Goal: Complete application form

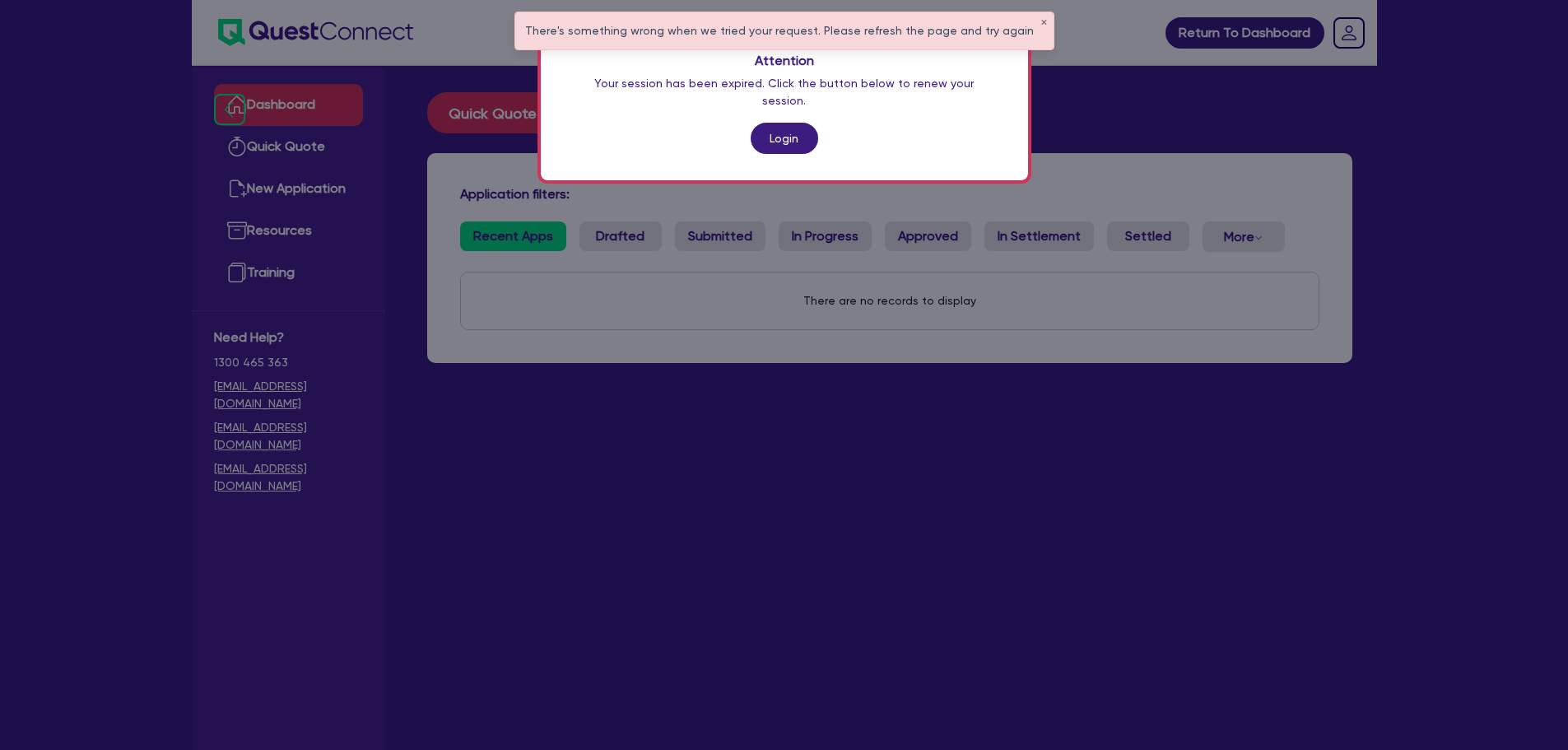
click at [788, 122] on link "Login" at bounding box center [785, 138] width 68 height 31
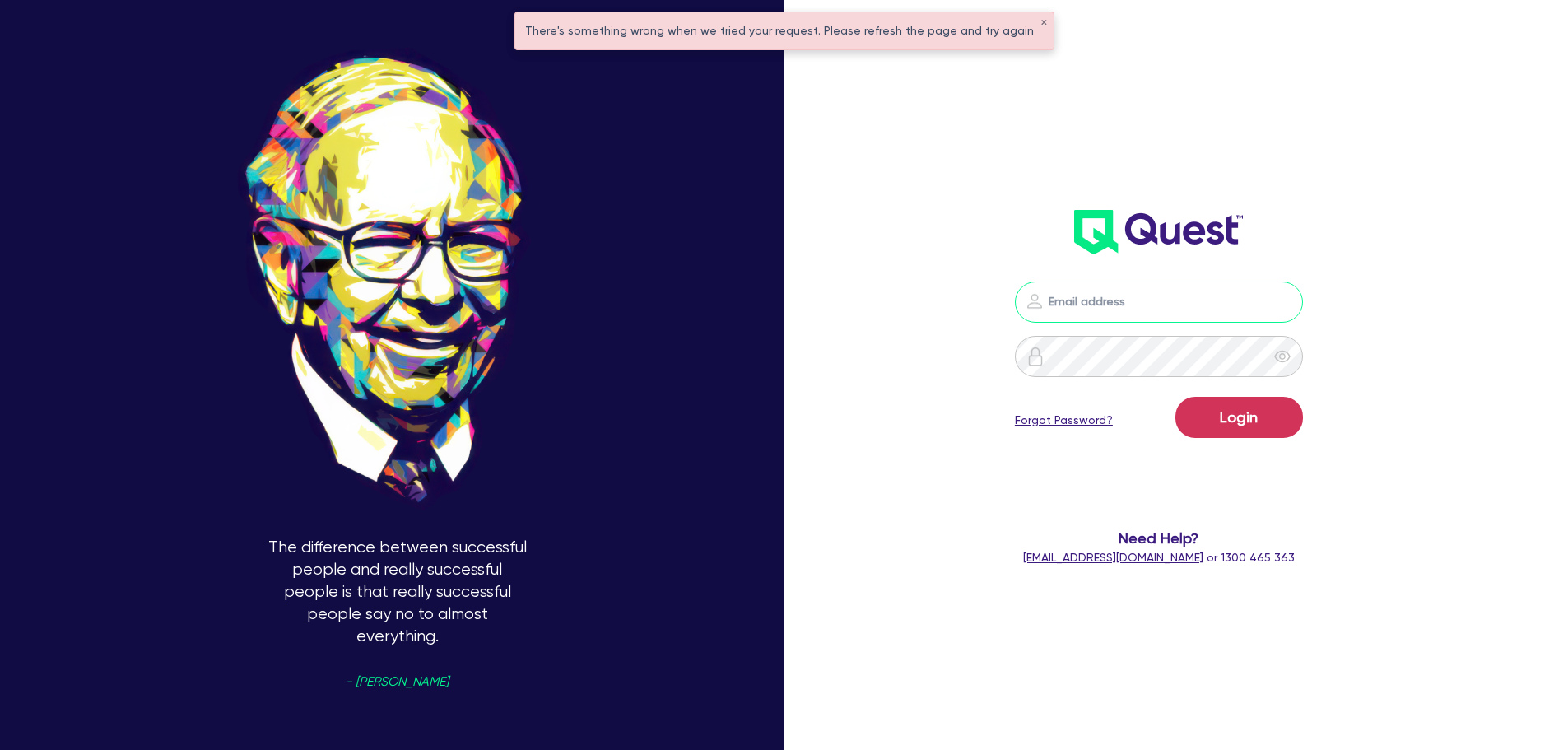
click at [1114, 317] on input "email" at bounding box center [1159, 301] width 288 height 41
type input "[EMAIL_ADDRESS][DOMAIN_NAME]"
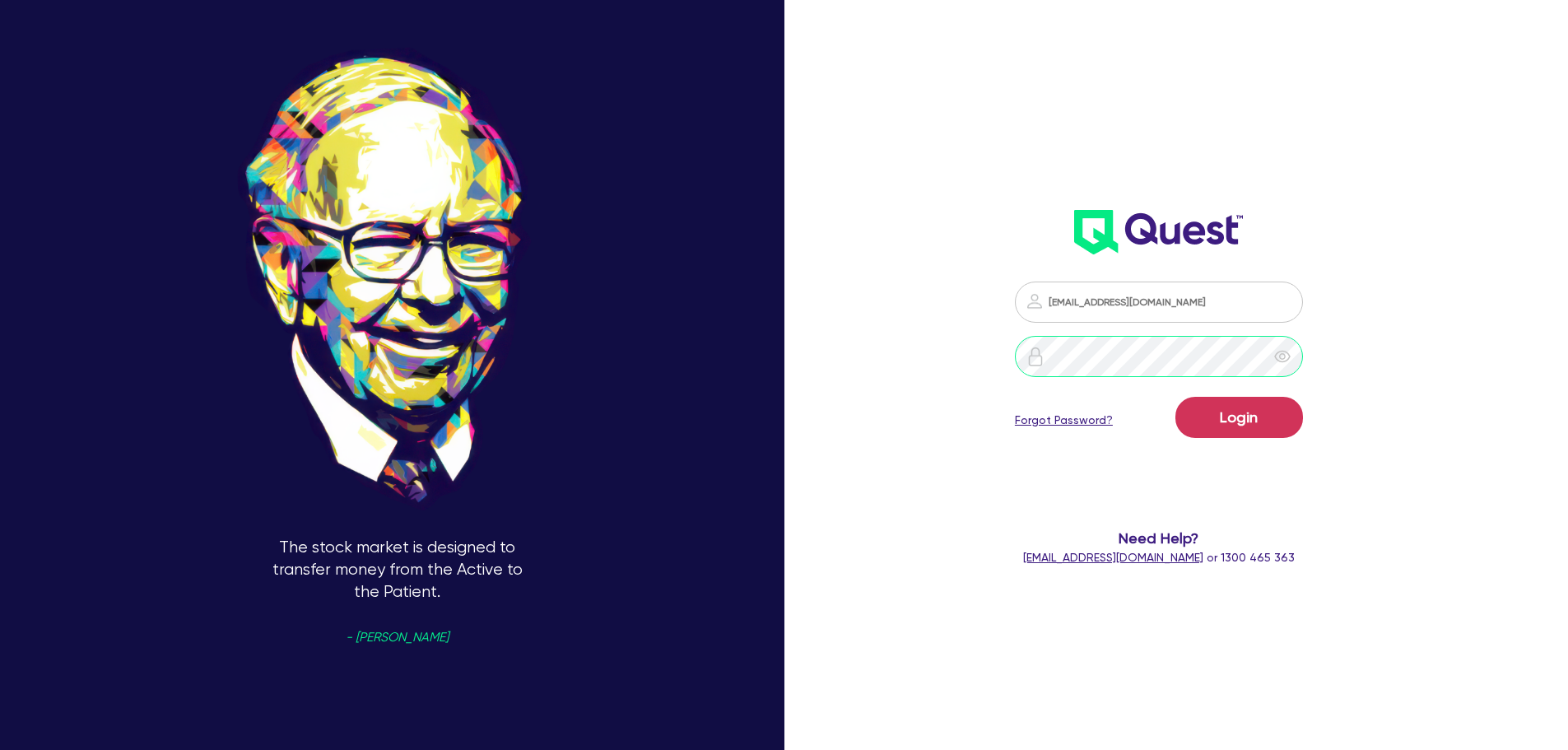
click at [1176, 397] on button "Login" at bounding box center [1239, 417] width 128 height 41
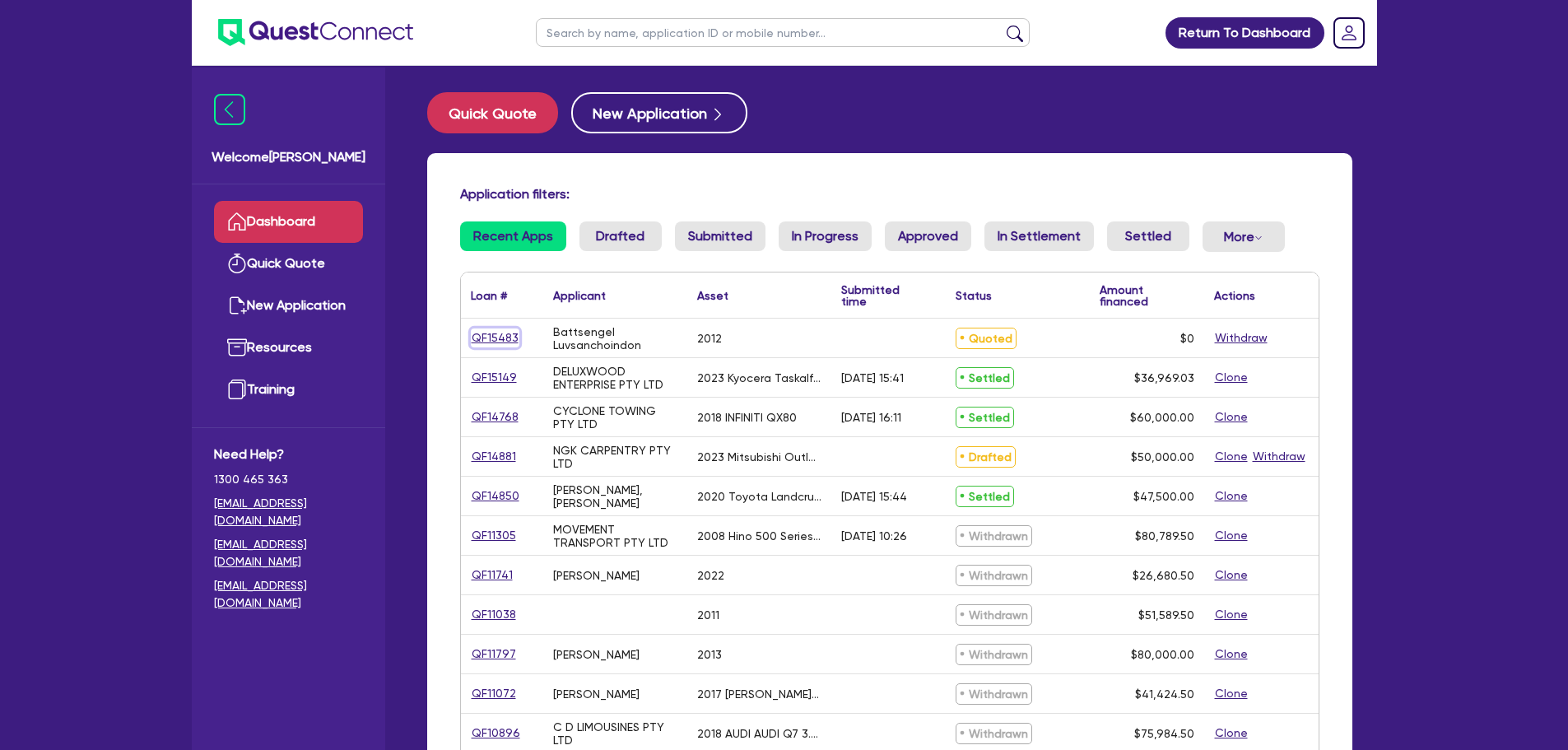
click at [500, 340] on link "QF15483" at bounding box center [495, 338] width 49 height 19
select select "Quest Finance - Platform Funding"
select select "CARS_AND_LIGHT_TRUCKS"
select select "PASSENGER_VEHICLES"
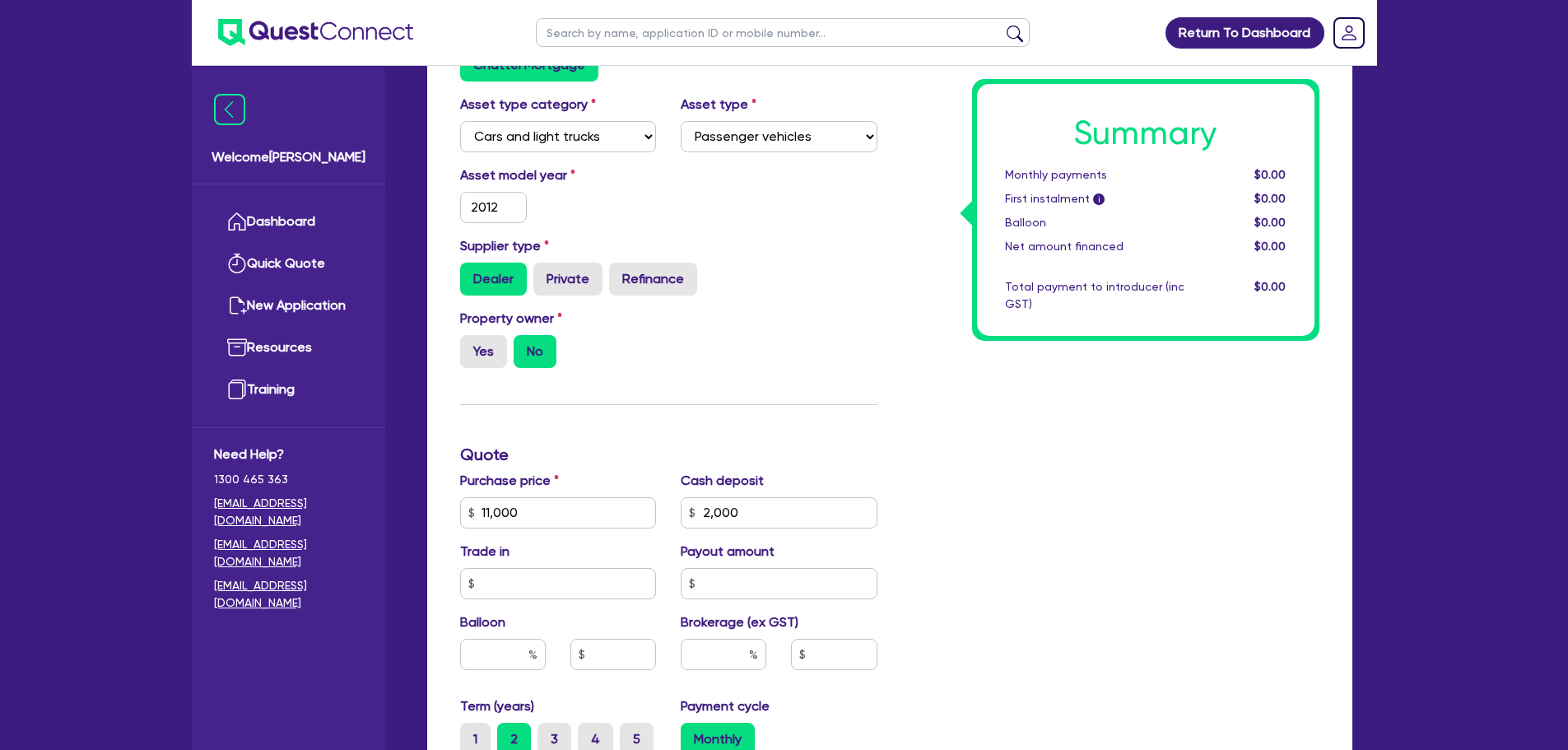
scroll to position [740, 0]
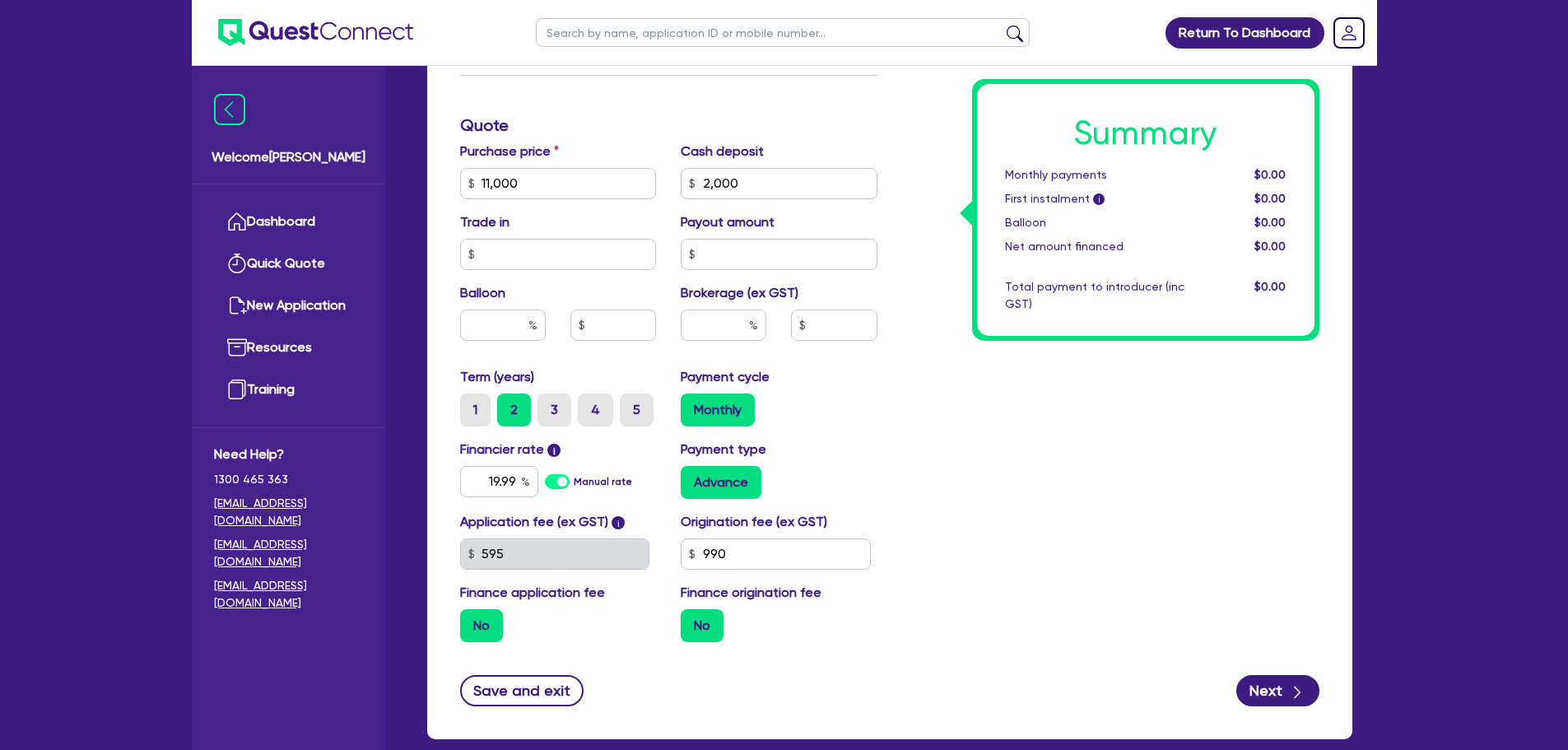
click at [482, 416] on label "1" at bounding box center [475, 410] width 30 height 33
click at [471, 405] on input "1" at bounding box center [465, 398] width 10 height 10
radio input "true"
type input "11,000"
type input "2,000"
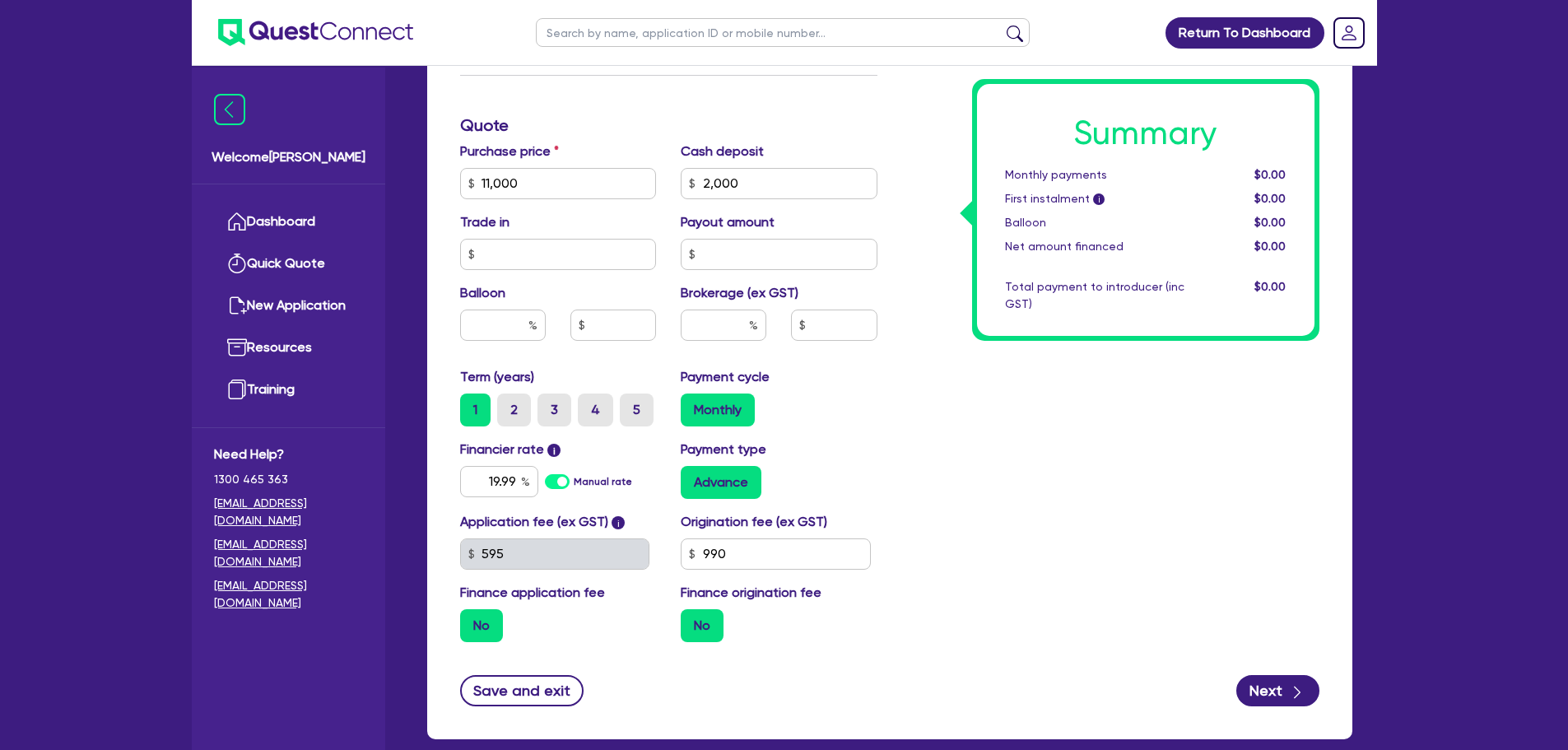
type input "11,000"
type input "2,000"
click at [742, 328] on input "text" at bounding box center [723, 326] width 86 height 31
type input "11,000"
type input "2,000"
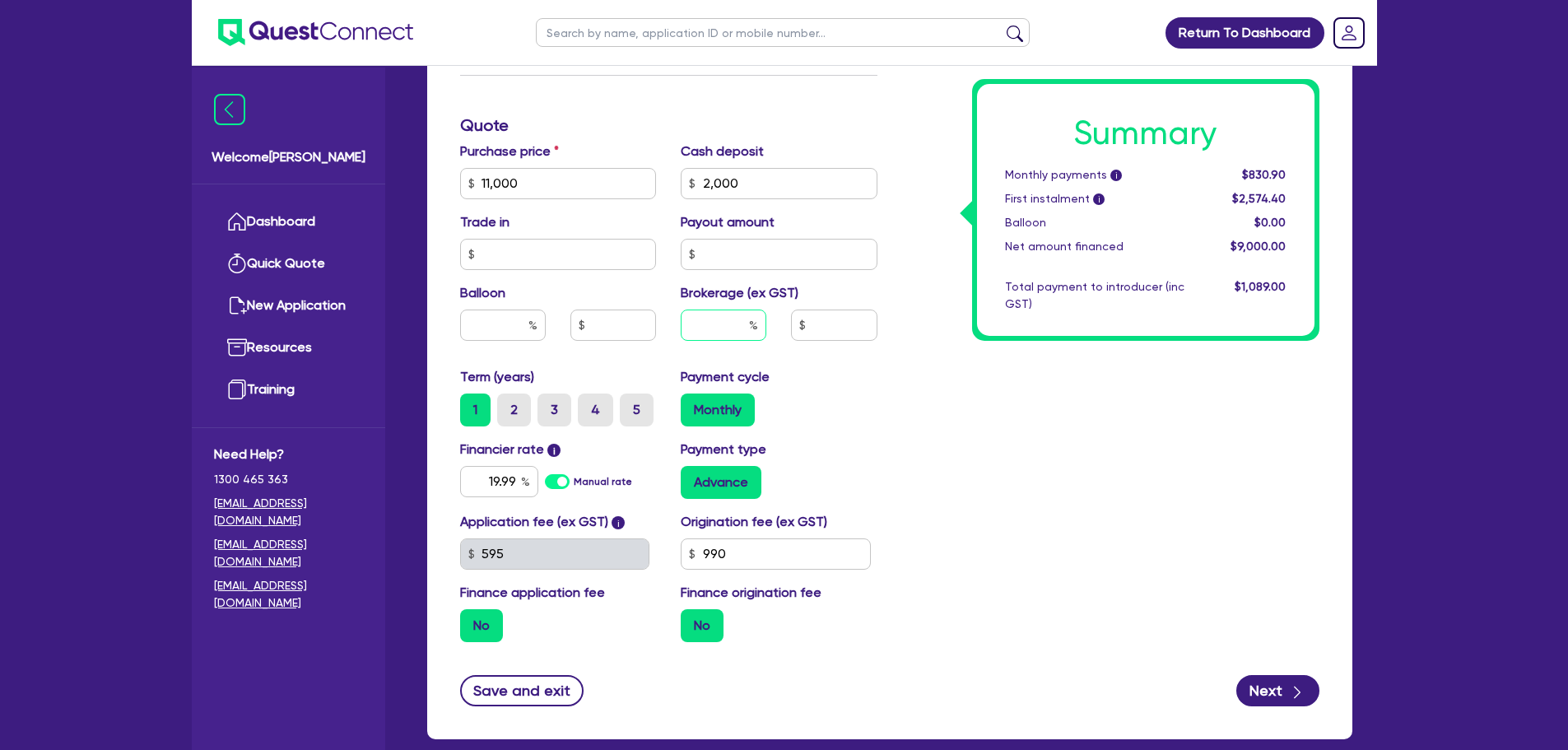
type input "1"
type input "11,000"
type input "2,000"
type input "10"
type input "11,000"
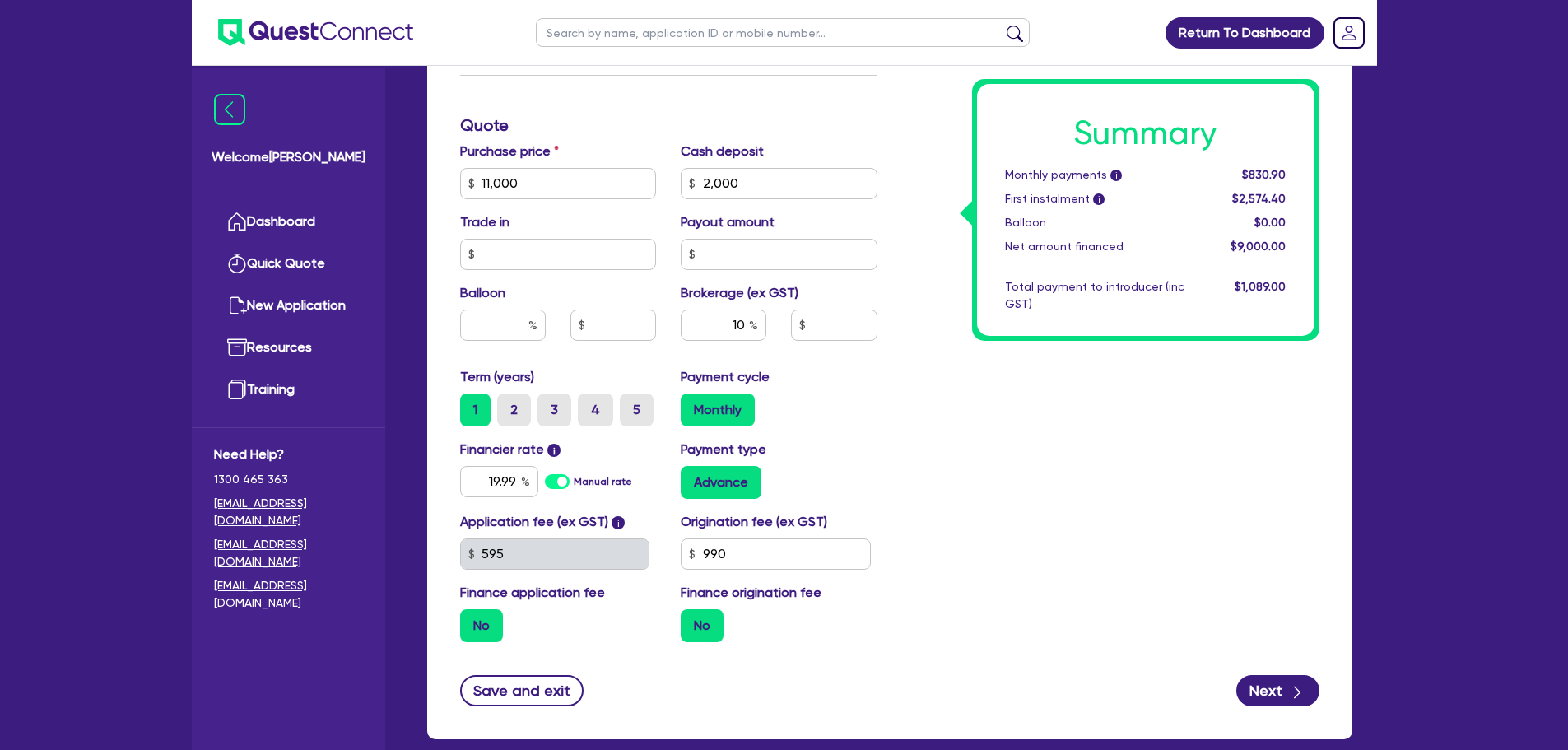
type input "2,000"
type input "11,000"
type input "2,000"
type input "900"
click at [859, 345] on div "10 900" at bounding box center [779, 332] width 221 height 44
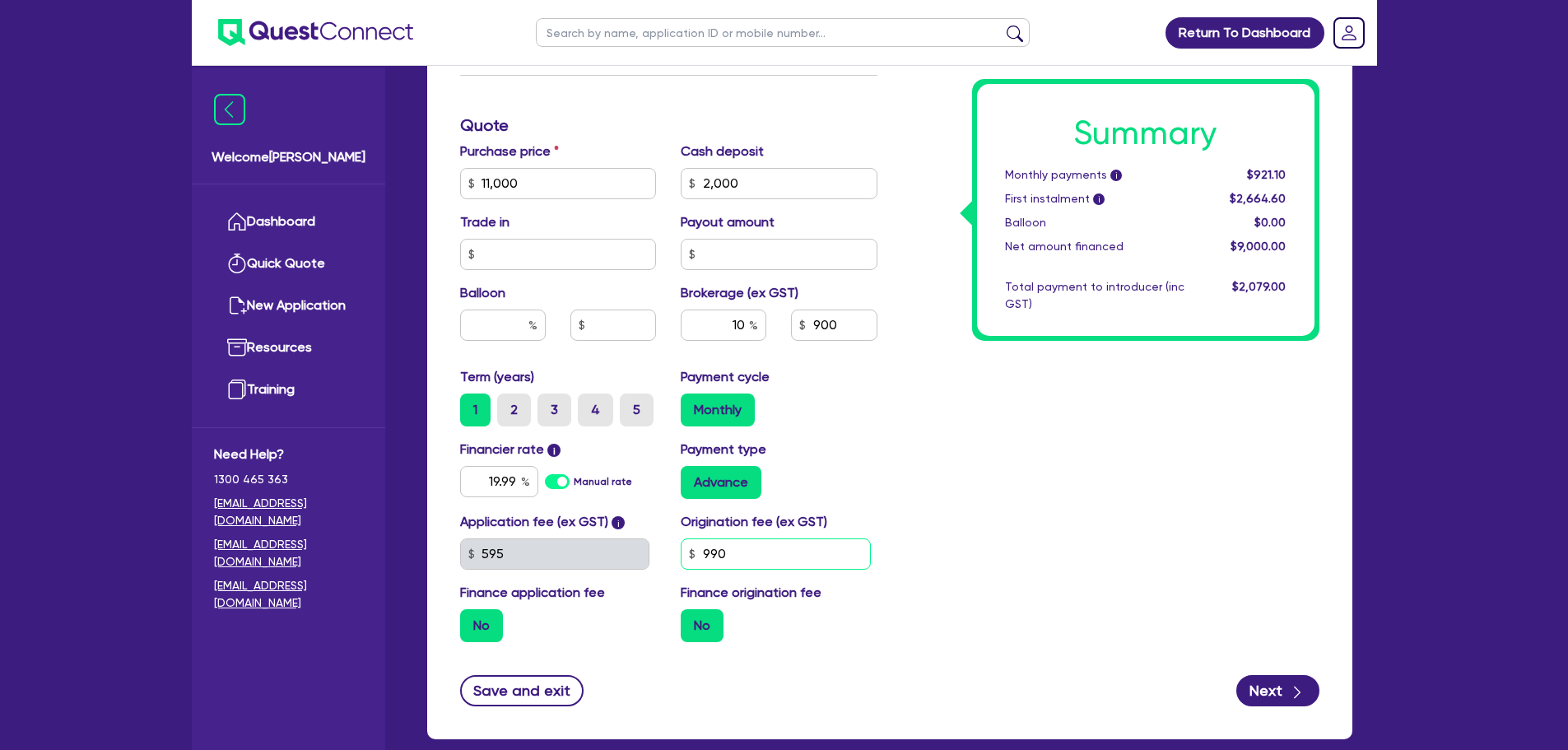
drag, startPoint x: 765, startPoint y: 549, endPoint x: 682, endPoint y: 549, distance: 83.0
click at [682, 550] on input "990" at bounding box center [775, 554] width 190 height 31
type input "11,000"
type input "2,000"
type input "9"
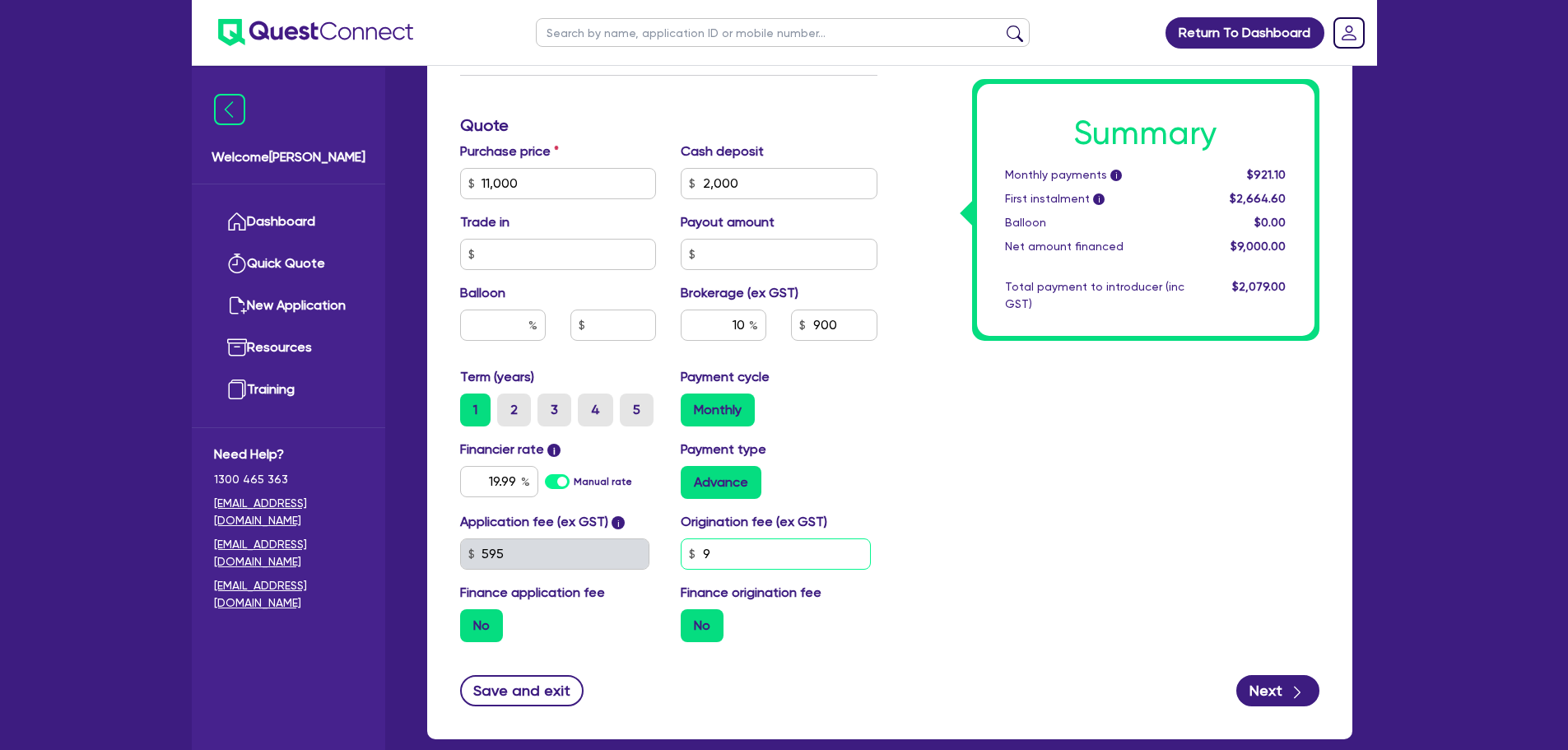
type input "11,000"
type input "2,000"
type input "90"
type input "11,000"
type input "2,000"
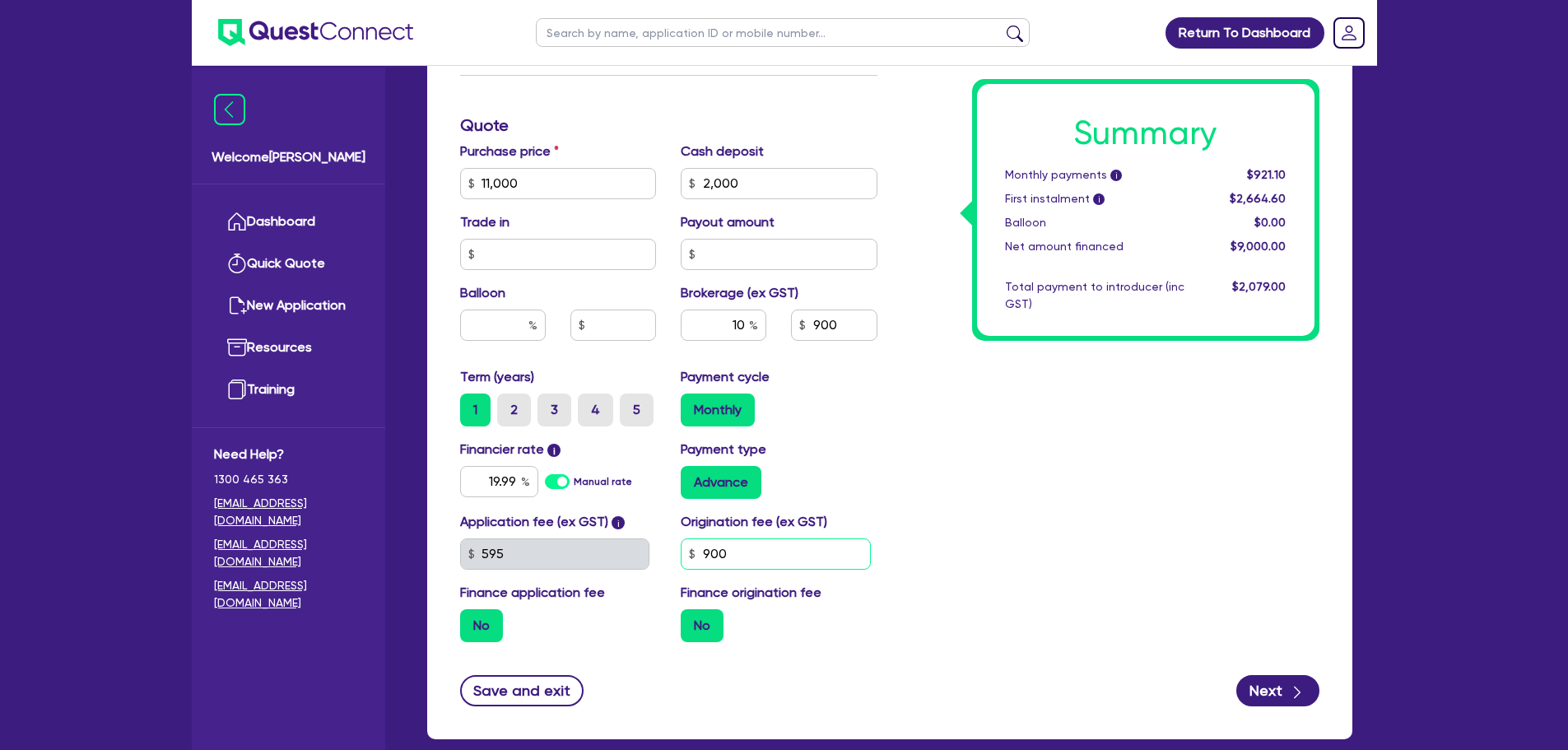
type input "900"
type input "11,000"
type input "2,000"
type input "11,000"
type input "2,000"
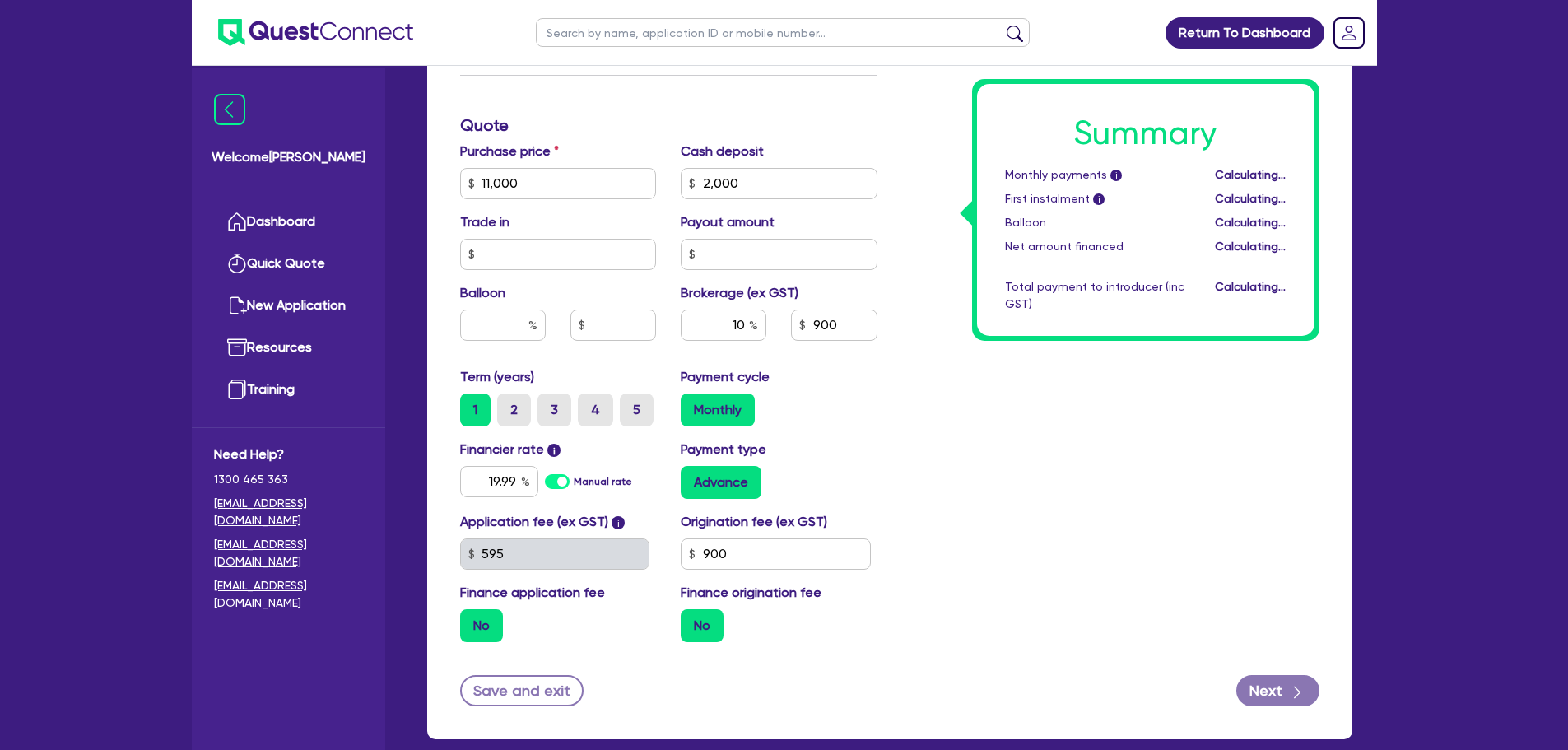
click at [1021, 437] on div "Summary Monthly payments i Calculating... First instalment i Calculating... Bal…" at bounding box center [1110, 125] width 442 height 1059
click at [1395, 429] on div "Return To Dashboard Edit Profile Logout Welcome [PERSON_NAME] Quick Quote New A…" at bounding box center [784, 49] width 1568 height 1580
click at [511, 691] on button "Save and exit" at bounding box center [522, 690] width 124 height 31
type input "11,000"
type input "2,000"
